Goal: Information Seeking & Learning: Learn about a topic

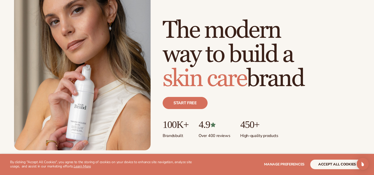
scroll to position [54, 0]
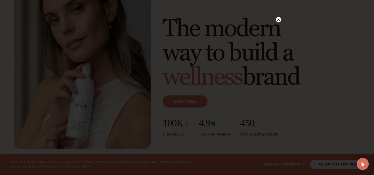
click at [74, 104] on div at bounding box center [187, 87] width 374 height 175
click at [278, 29] on circle at bounding box center [278, 29] width 5 height 5
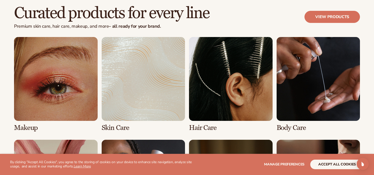
scroll to position [939, 0]
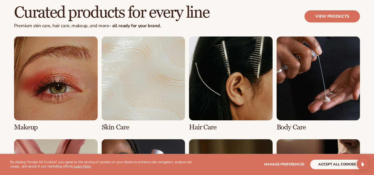
click at [132, 103] on link "2 / 8" at bounding box center [144, 83] width 84 height 94
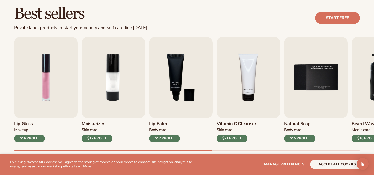
scroll to position [145, 0]
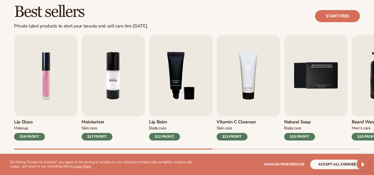
click at [98, 74] on img "2 / 9" at bounding box center [114, 75] width 64 height 81
click at [116, 72] on img "2 / 9" at bounding box center [114, 75] width 64 height 81
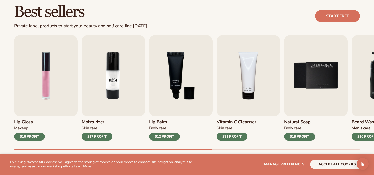
click at [116, 72] on img "2 / 9" at bounding box center [114, 75] width 64 height 81
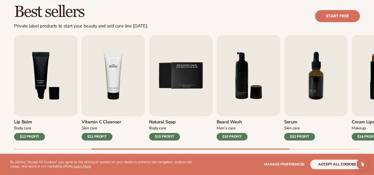
click at [112, 109] on img "4 / 9" at bounding box center [114, 75] width 64 height 81
click at [101, 136] on div "$21 PROFIT" at bounding box center [97, 137] width 31 height 8
click at [103, 101] on img "4 / 9" at bounding box center [114, 75] width 64 height 81
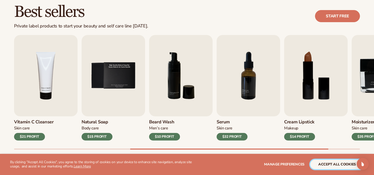
click at [339, 166] on button "accept all cookies" at bounding box center [337, 164] width 54 height 10
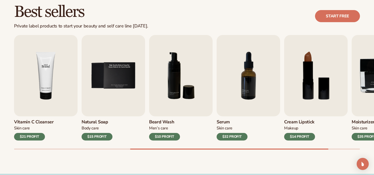
click at [59, 98] on img "4 / 9" at bounding box center [46, 75] width 64 height 81
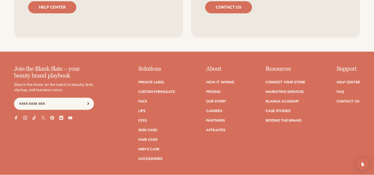
scroll to position [863, 0]
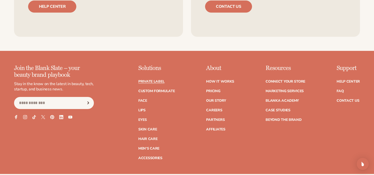
click at [158, 81] on link "Private label" at bounding box center [151, 82] width 26 height 4
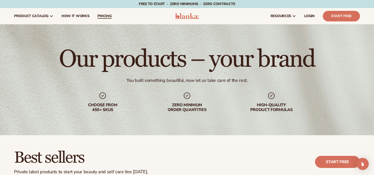
click at [98, 20] on link "pricing" at bounding box center [104, 16] width 22 height 16
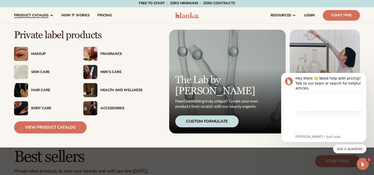
click at [23, 72] on img at bounding box center [21, 72] width 14 height 14
